Goal: Transaction & Acquisition: Purchase product/service

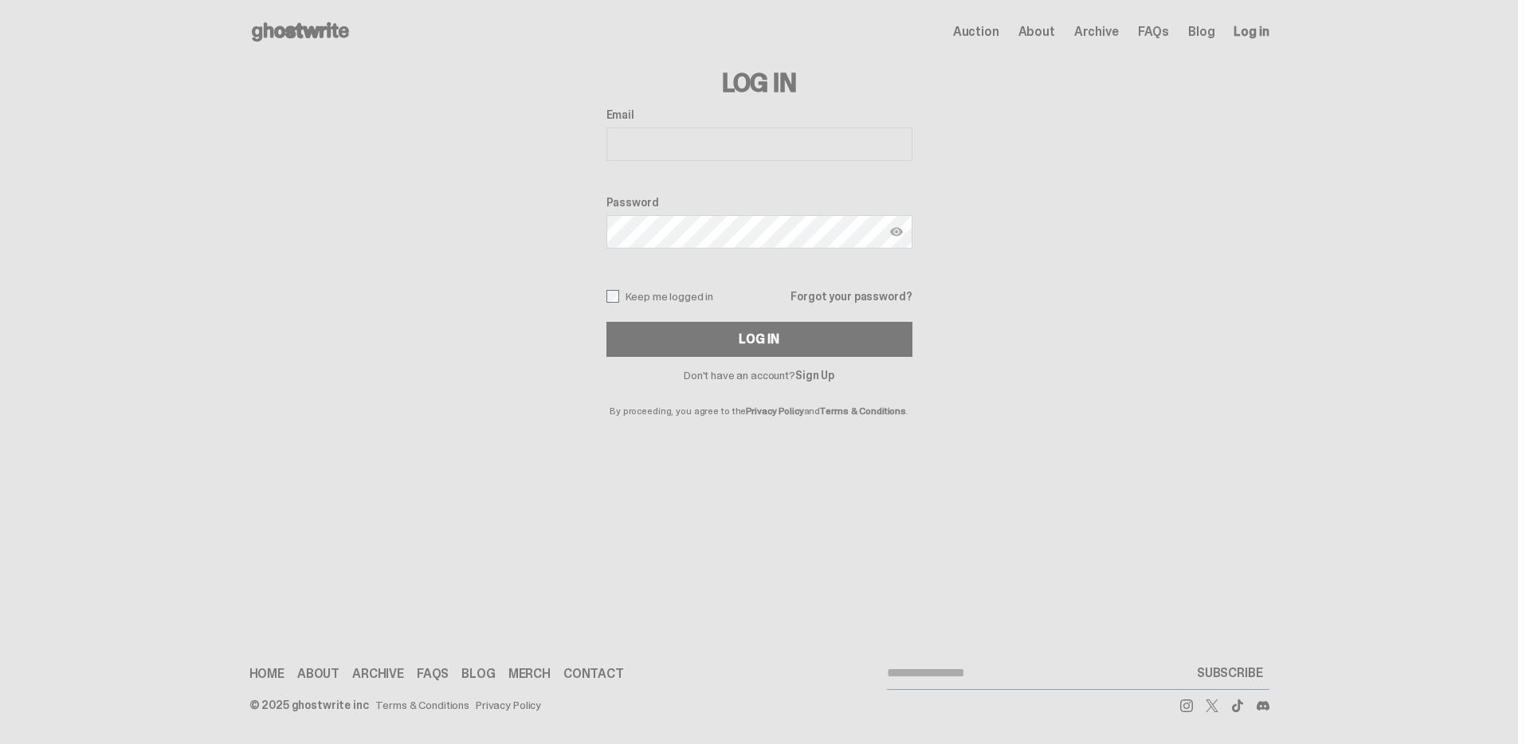
click at [839, 143] on input "Email" at bounding box center [759, 143] width 306 height 33
type input "**********"
click at [767, 346] on div "Log In" at bounding box center [758, 339] width 40 height 13
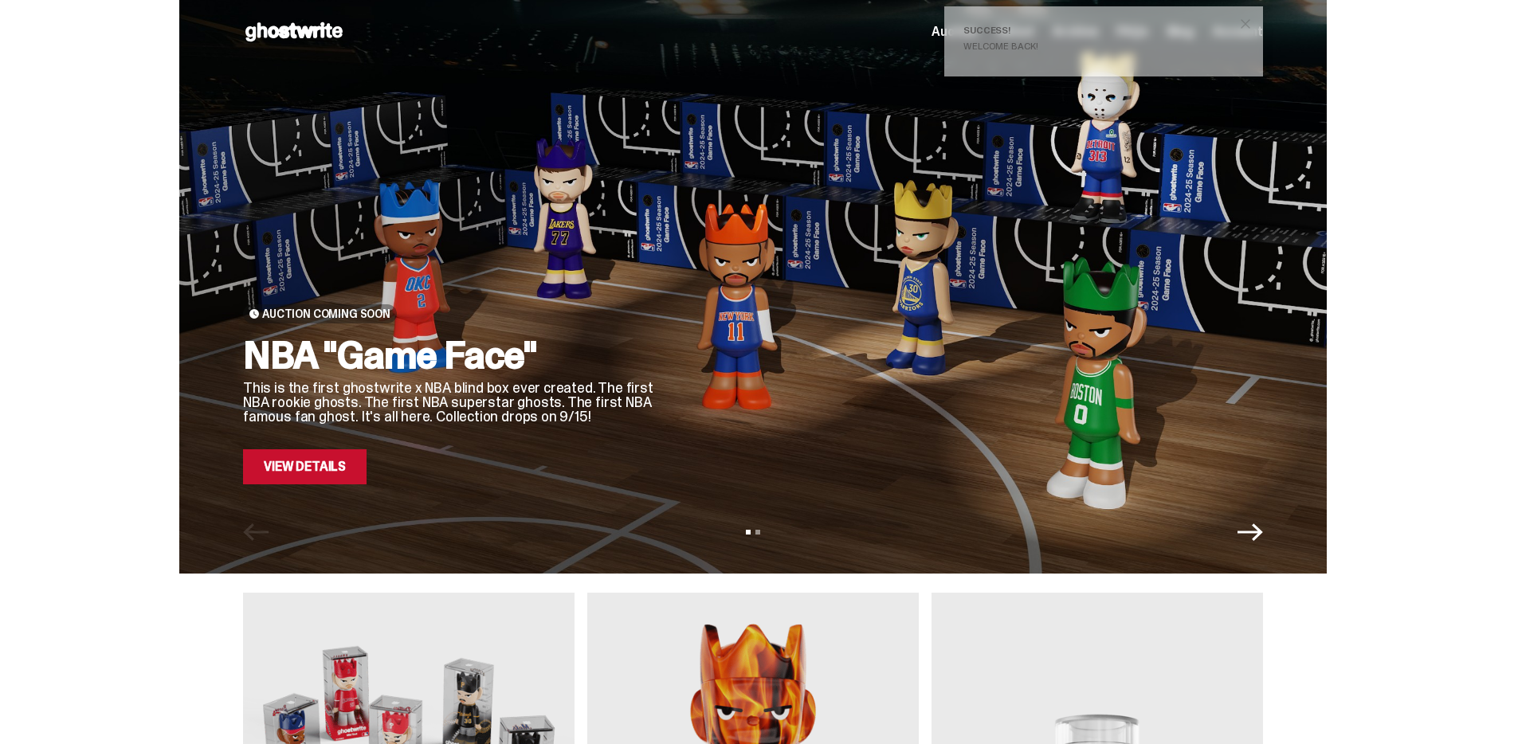
click at [1249, 25] on span "close" at bounding box center [1245, 24] width 16 height 16
